Goal: Task Accomplishment & Management: Use online tool/utility

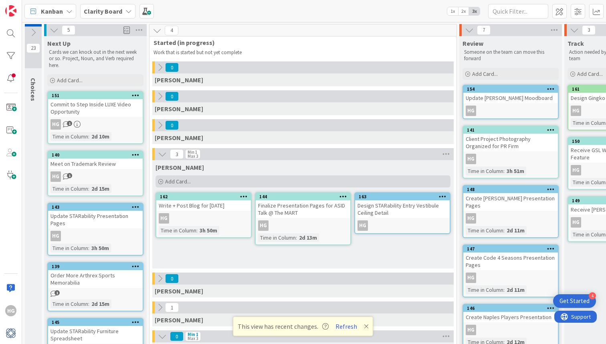
scroll to position [121, 0]
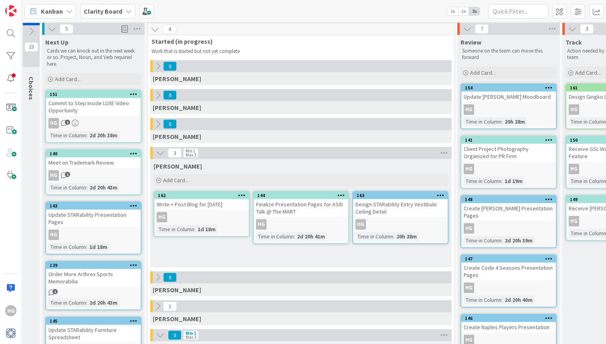
scroll to position [1, 0]
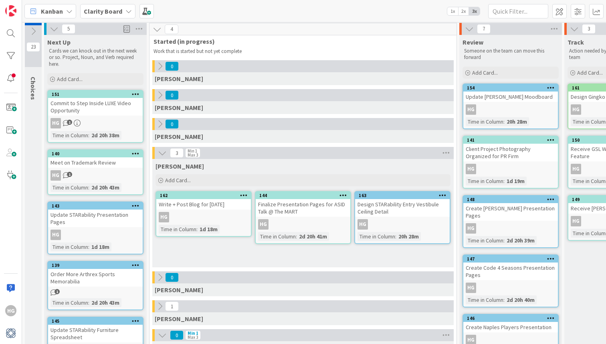
click at [36, 32] on icon at bounding box center [33, 31] width 9 height 9
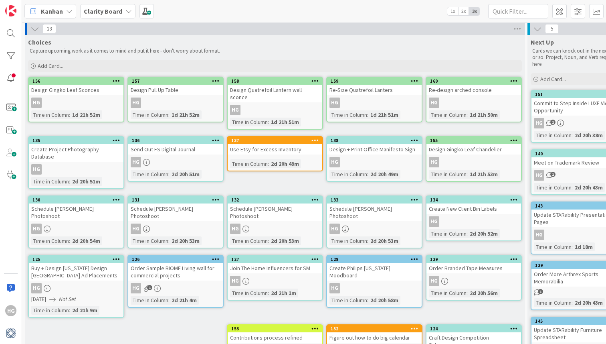
click at [36, 33] on icon at bounding box center [34, 28] width 9 height 9
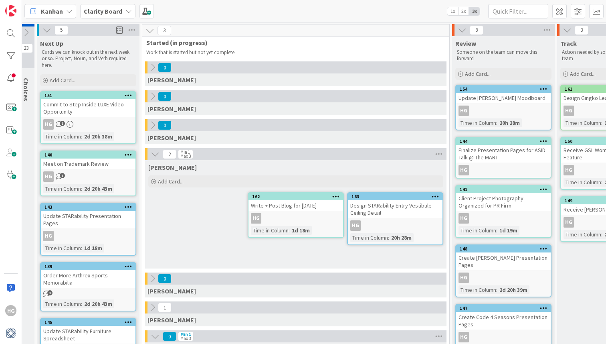
scroll to position [0, 0]
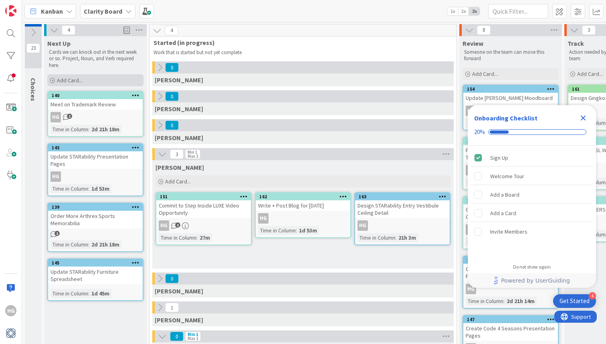
click at [89, 80] on div "Add Card..." at bounding box center [95, 80] width 96 height 12
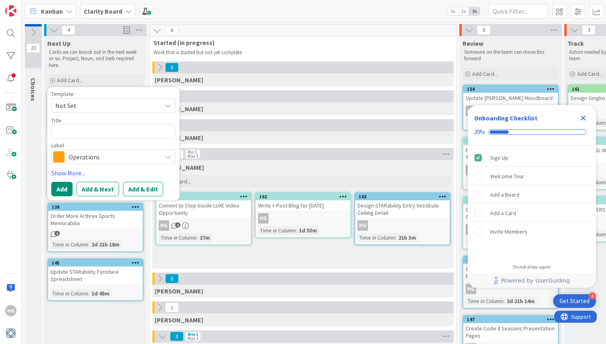
type textarea "x"
type textarea "C"
type textarea "x"
type textarea "Co"
type textarea "x"
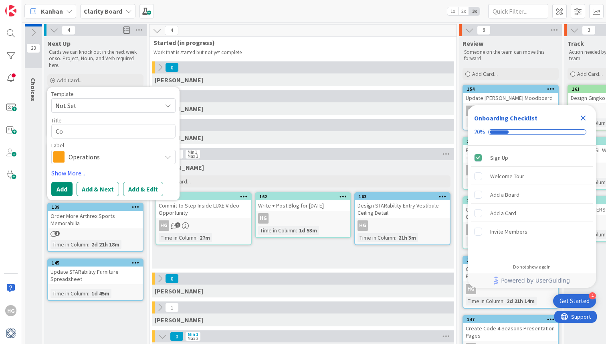
type textarea "Con"
type textarea "x"
type textarea "Cont"
type textarea "x"
type textarea "Conta"
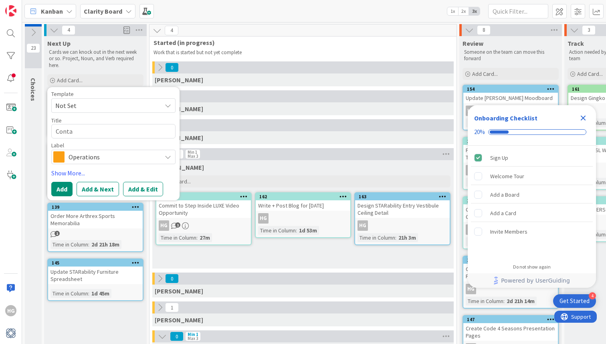
type textarea "x"
type textarea "Contac"
type textarea "x"
type textarea "Contact"
type textarea "x"
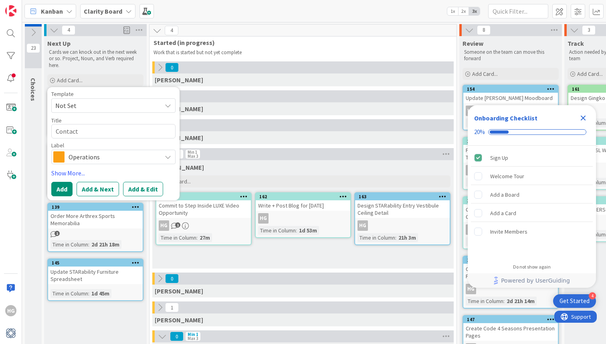
type textarea "Contac"
type textarea "x"
type textarea "Conta"
type textarea "x"
type textarea "Contac"
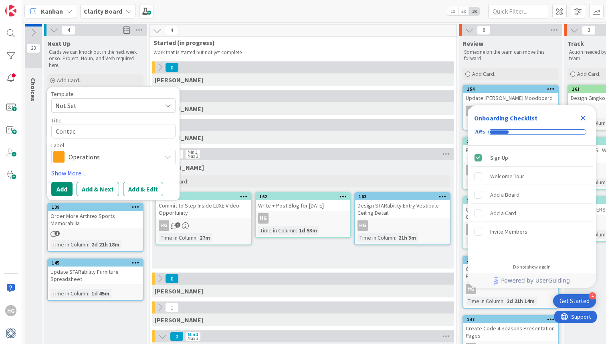
type textarea "x"
type textarea "Contact"
type textarea "x"
type textarea "Contact"
type textarea "x"
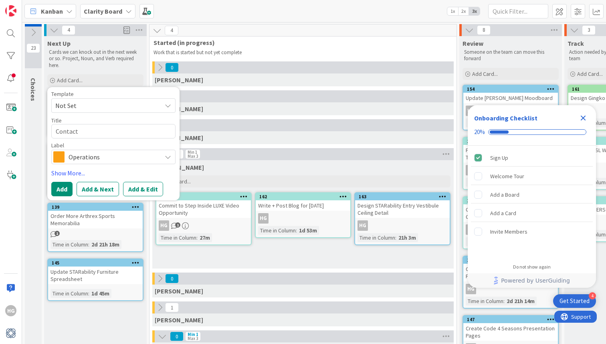
type textarea "Contact S"
type textarea "x"
type textarea "Contact SW"
type textarea "x"
type textarea "Contact SW"
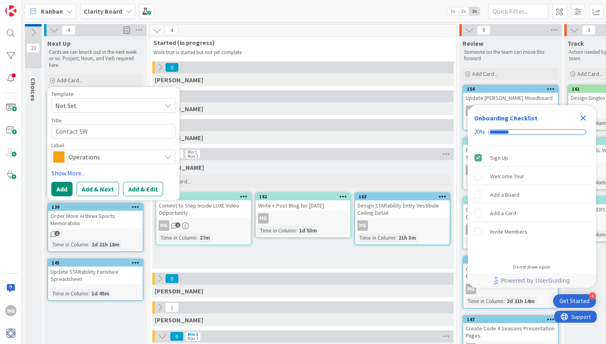
type textarea "x"
type textarea "Contact SW R"
type textarea "x"
type textarea "Contact SW Re"
type textarea "x"
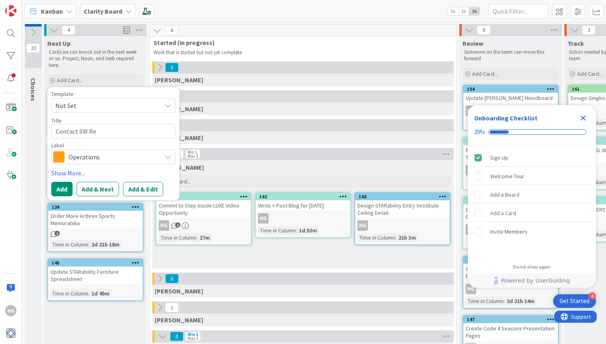
type textarea "Contact SW Rep"
type textarea "x"
type textarea "Contact SW Rep"
type textarea "x"
type textarea "Contact SW Rep r"
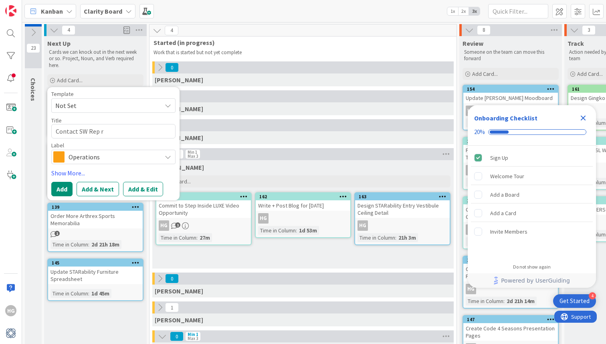
type textarea "x"
type textarea "Contact SW Rep re"
type textarea "x"
type textarea "Contact SW Rep reg"
type textarea "x"
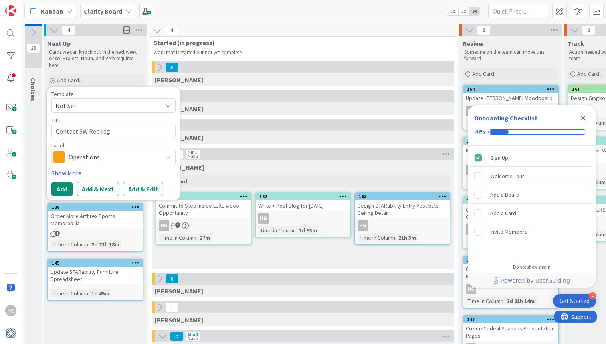
type textarea "Contact SW Rep rega"
type textarea "x"
type textarea "Contact SW Rep regar"
type textarea "x"
type textarea "Contact SW Rep regard"
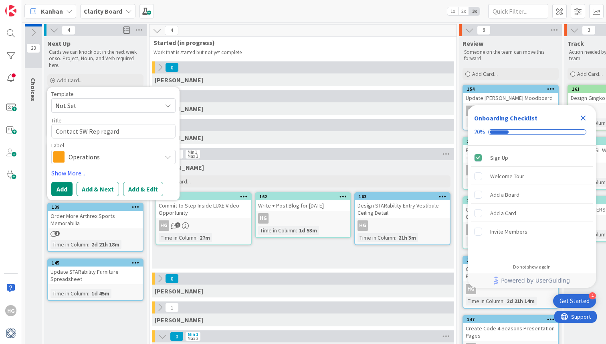
type textarea "x"
type textarea "Contact SW Rep regardi"
type textarea "x"
type textarea "Contact SW Rep regardin"
type textarea "x"
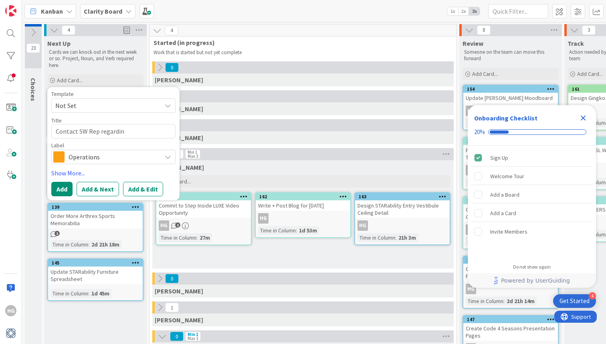
type textarea "Contact SW Rep regarding"
type textarea "x"
type textarea "Contact SW Rep regarding"
type textarea "x"
type textarea "Contact SW Rep regarding c"
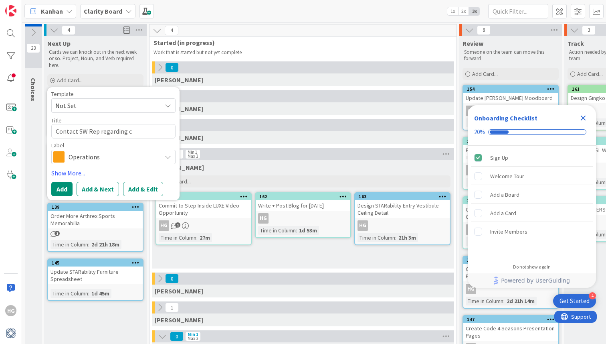
type textarea "x"
type textarea "Contact SW Rep regarding cu"
type textarea "x"
type textarea "Contact SW Rep regarding cus"
type textarea "x"
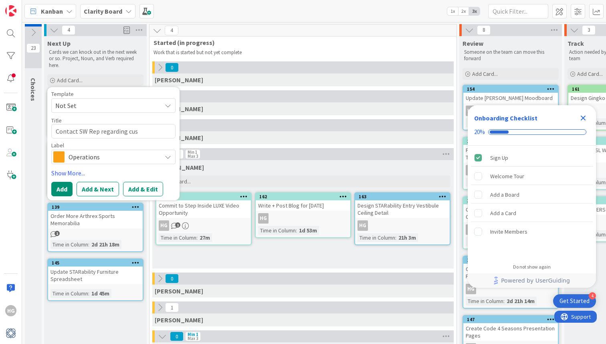
type textarea "Contact SW Rep regarding cust"
type textarea "x"
type textarea "Contact SW Rep regarding custo"
type textarea "x"
type textarea "Contact SW Rep regarding custom"
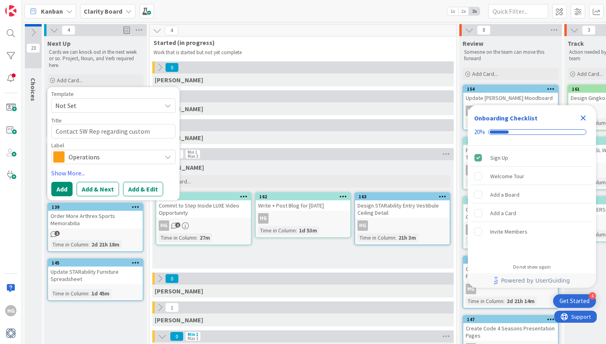
type textarea "x"
type textarea "Contact SW Rep regarding custom"
type textarea "x"
type textarea "Contact SW Rep regarding custom p"
type textarea "x"
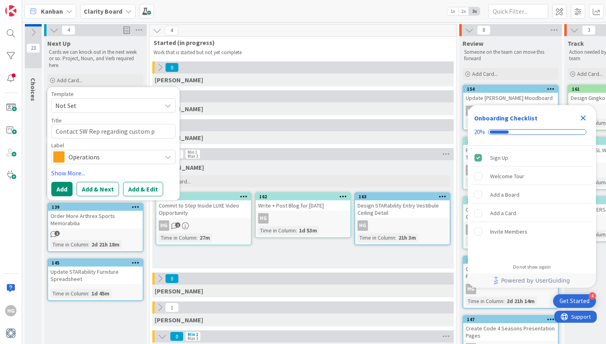
type textarea "Contact SW Rep regarding custom pa"
type textarea "x"
type textarea "Contact SW Rep regarding custom pai"
type textarea "x"
type textarea "Contact SW Rep regarding custom pain"
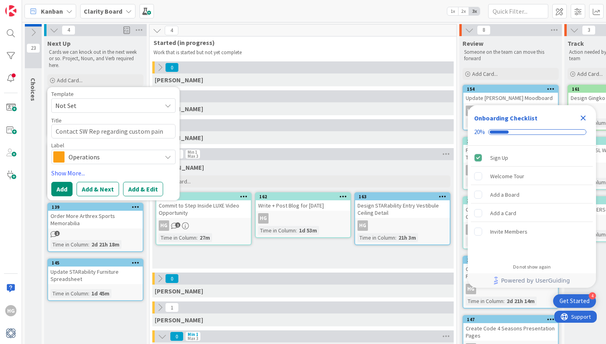
type textarea "x"
type textarea "Contact SW Rep regarding custom paint"
type textarea "x"
type textarea "Contact SW Rep regarding custom paint"
type textarea "x"
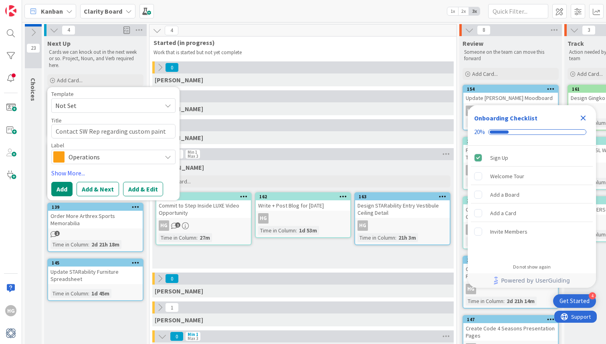
type textarea "Contact SW Rep regarding custom paint d"
type textarea "x"
type textarea "Contact SW Rep regarding custom paint de"
type textarea "x"
type textarea "Contact SW Rep regarding custom paint dec"
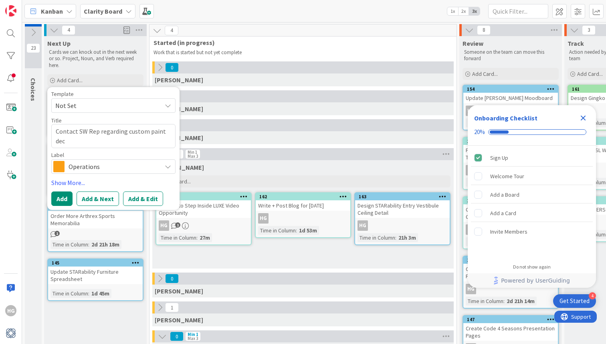
type textarea "x"
type textarea "Contact SW Rep regarding custom paint deck"
type textarea "x"
type textarea "Contact SW Rep regarding custom paint deck"
type textarea "x"
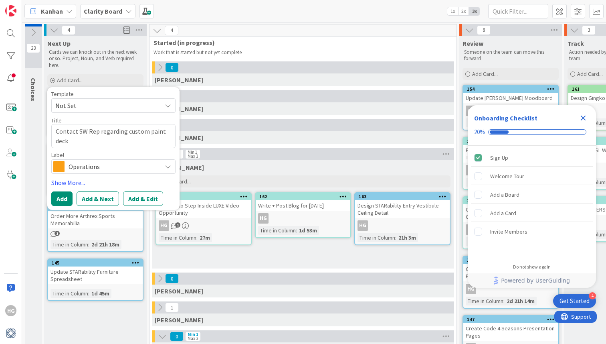
type textarea "Contact SW Rep regarding custom paint deck q"
type textarea "x"
type textarea "Contact SW Rep regarding custom paint deck qu"
type textarea "x"
type textarea "Contact SW Rep regarding custom paint deck qua"
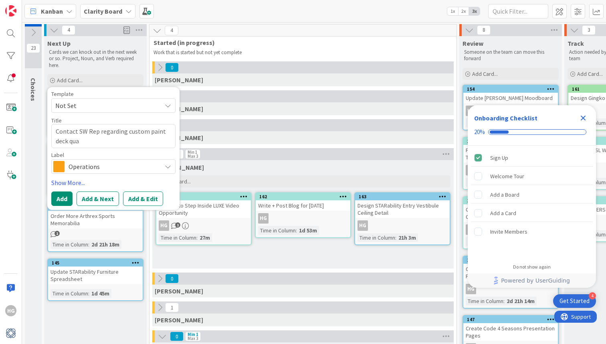
type textarea "x"
type textarea "Contact SW Rep regarding custom paint deck quan"
type textarea "x"
type textarea "Contact SW Rep regarding custom paint deck quant"
type textarea "x"
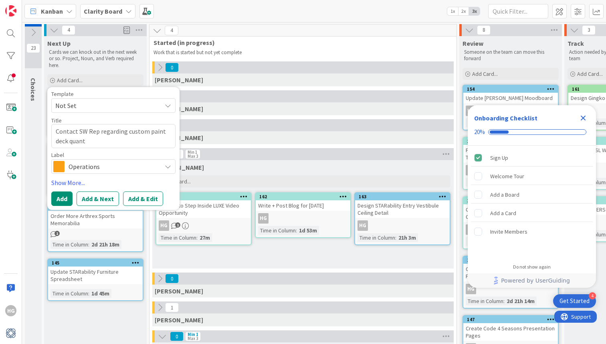
type textarea "Contact SW Rep regarding custom paint deck quanti"
type textarea "x"
type textarea "Contact SW Rep regarding custom paint deck quantii"
type textarea "x"
type textarea "Contact SW Rep regarding custom paint deck quanti"
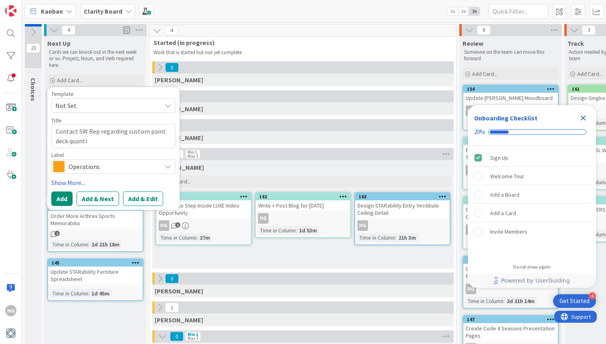
type textarea "x"
type textarea "Contact SW Rep regarding custom paint deck quantit"
type textarea "x"
type textarea "Contact SW Rep regarding custom paint deck quantiti"
type textarea "x"
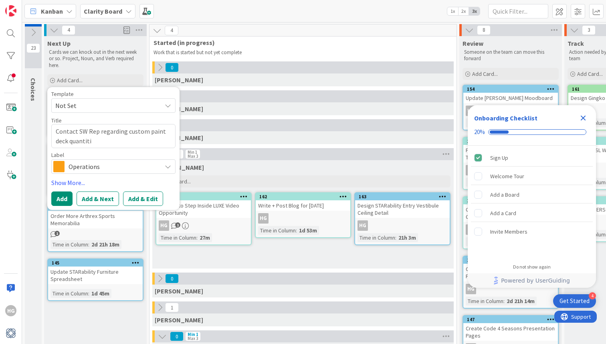
type textarea "Contact SW Rep regarding custom paint deck quantitie"
type textarea "x"
type textarea "Contact SW Rep regarding custom paint deck quantities"
click at [76, 176] on div "Template Not Set Title 53 / 128 Contact SW Rep regarding custom paint deck quan…" at bounding box center [113, 148] width 124 height 115
click at [82, 166] on span "Operations" at bounding box center [113, 166] width 89 height 11
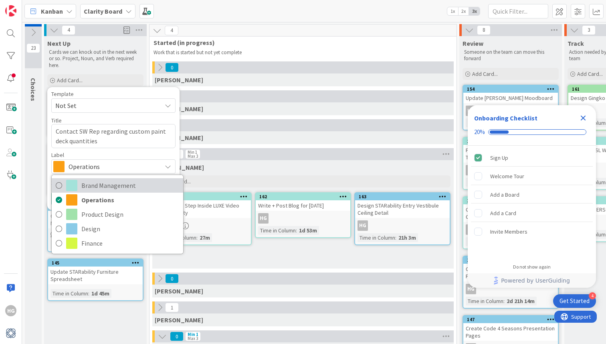
click at [69, 182] on span at bounding box center [71, 185] width 11 height 11
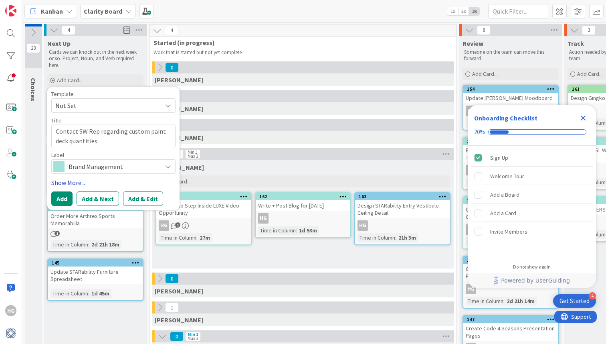
click at [67, 180] on link "Show More..." at bounding box center [113, 183] width 124 height 10
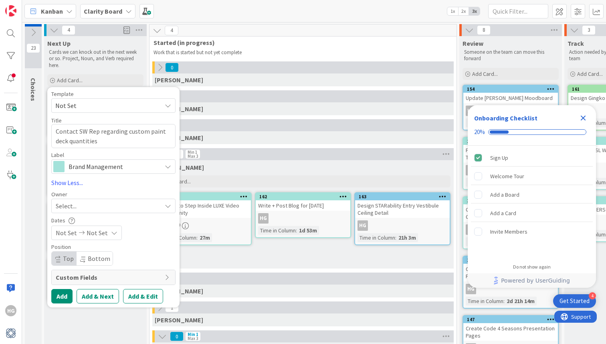
click at [68, 210] on span "Select..." at bounding box center [66, 206] width 21 height 10
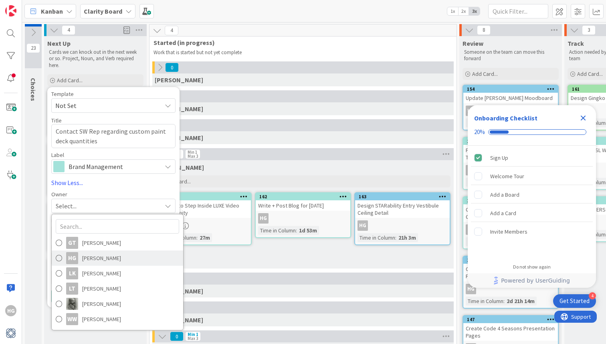
click at [57, 254] on span at bounding box center [59, 258] width 6 height 12
type textarea "x"
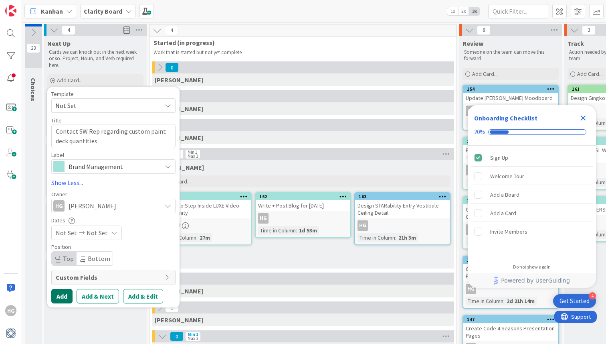
click at [63, 294] on button "Add" at bounding box center [61, 296] width 21 height 14
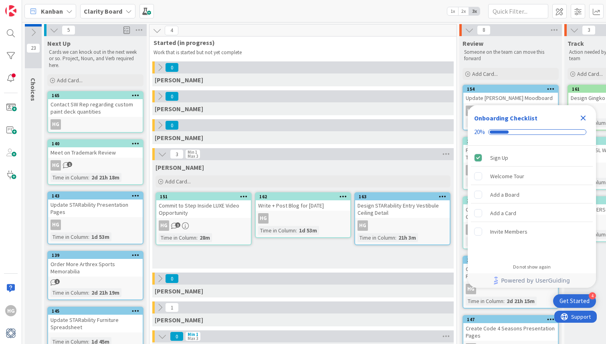
click at [582, 119] on icon "Close Checklist" at bounding box center [584, 118] width 10 height 10
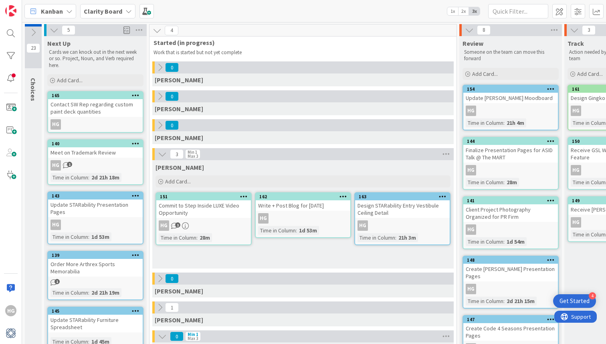
click at [177, 226] on span "1" at bounding box center [177, 224] width 5 height 5
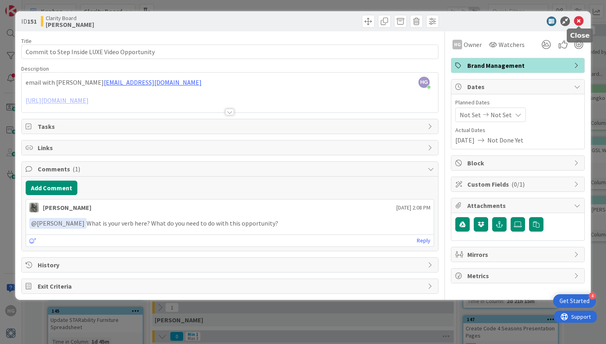
click at [581, 23] on icon at bounding box center [579, 21] width 10 height 10
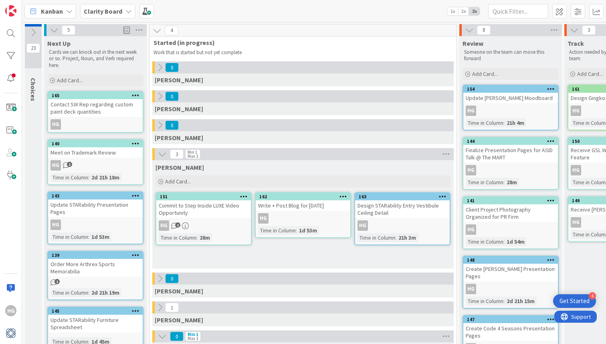
click at [69, 163] on span "1" at bounding box center [69, 164] width 5 height 5
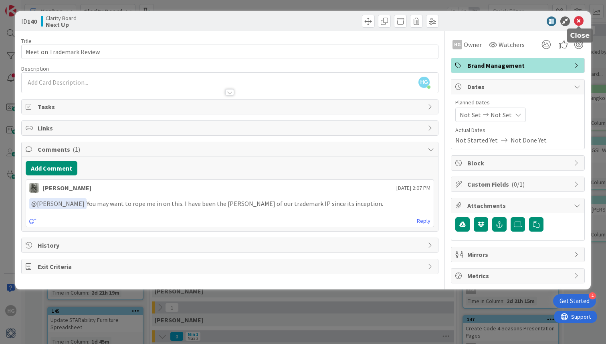
click at [578, 20] on icon at bounding box center [579, 21] width 10 height 10
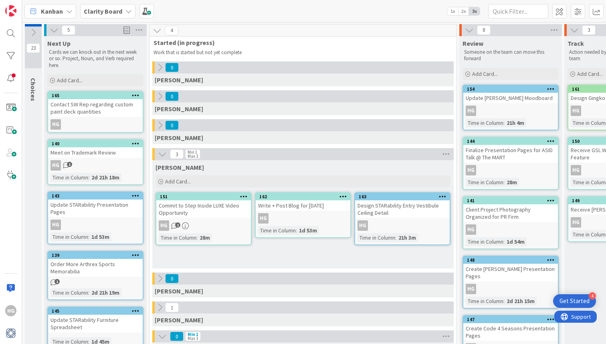
click at [54, 32] on icon at bounding box center [54, 30] width 9 height 9
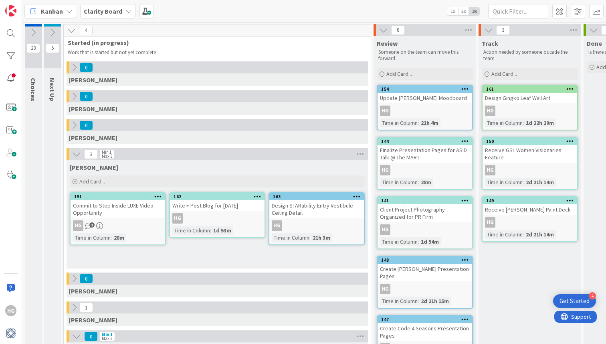
click at [384, 30] on icon at bounding box center [383, 30] width 9 height 9
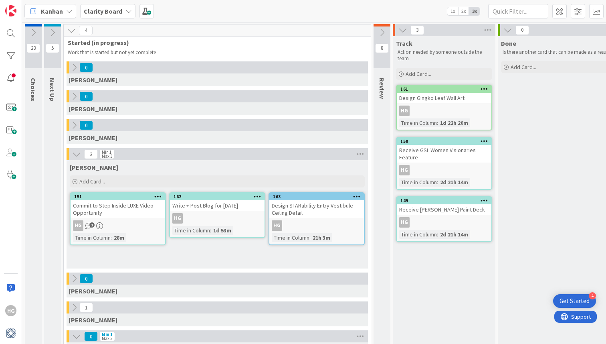
click at [407, 28] on button at bounding box center [403, 30] width 10 height 10
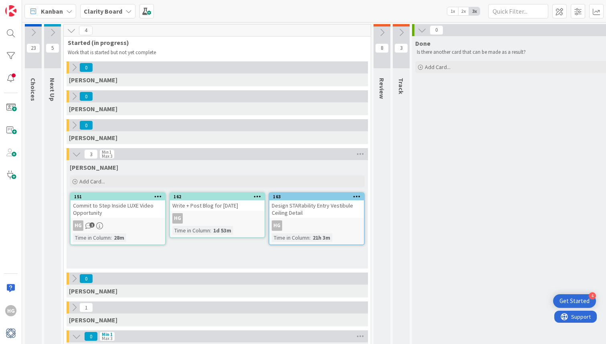
click at [407, 28] on button at bounding box center [401, 32] width 17 height 12
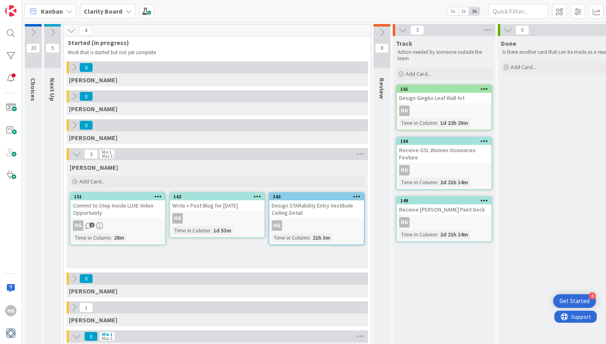
click at [409, 28] on div "3" at bounding box center [444, 30] width 103 height 12
click at [404, 28] on icon at bounding box center [403, 30] width 9 height 9
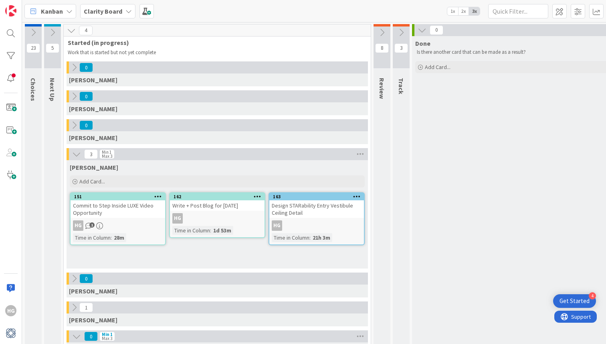
click at [423, 28] on icon at bounding box center [422, 30] width 9 height 9
